Goal: Navigation & Orientation: Find specific page/section

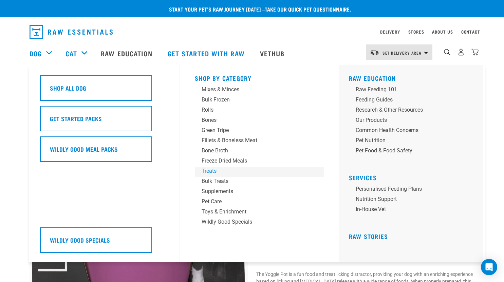
click at [213, 172] on div "Treats" at bounding box center [255, 171] width 106 height 8
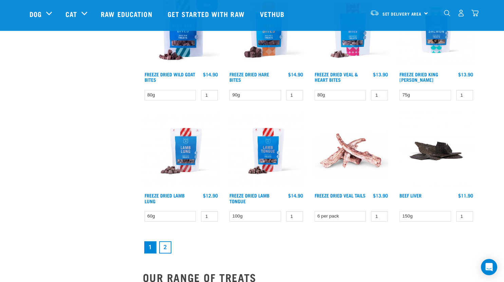
scroll to position [901, 0]
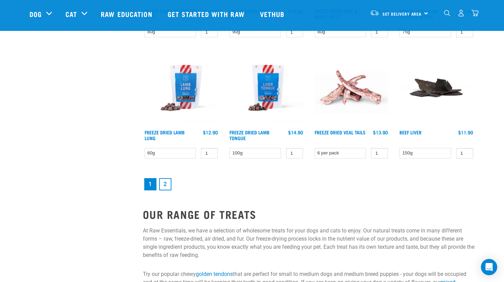
click at [164, 183] on link "2" at bounding box center [165, 184] width 12 height 12
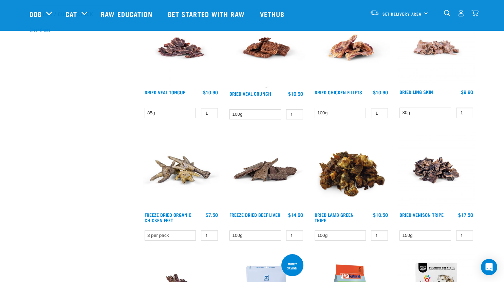
scroll to position [217, 0]
